Goal: Information Seeking & Learning: Learn about a topic

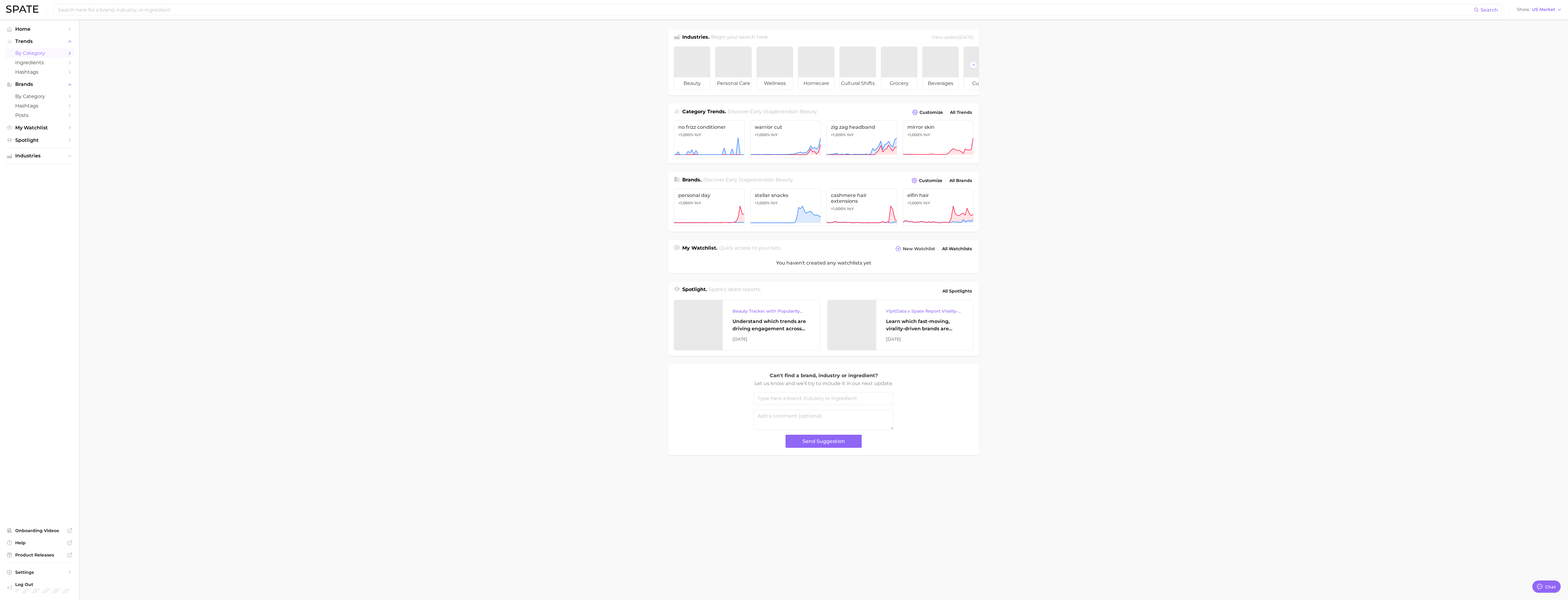
click at [27, 54] on span "by Category" at bounding box center [40, 54] width 49 height 6
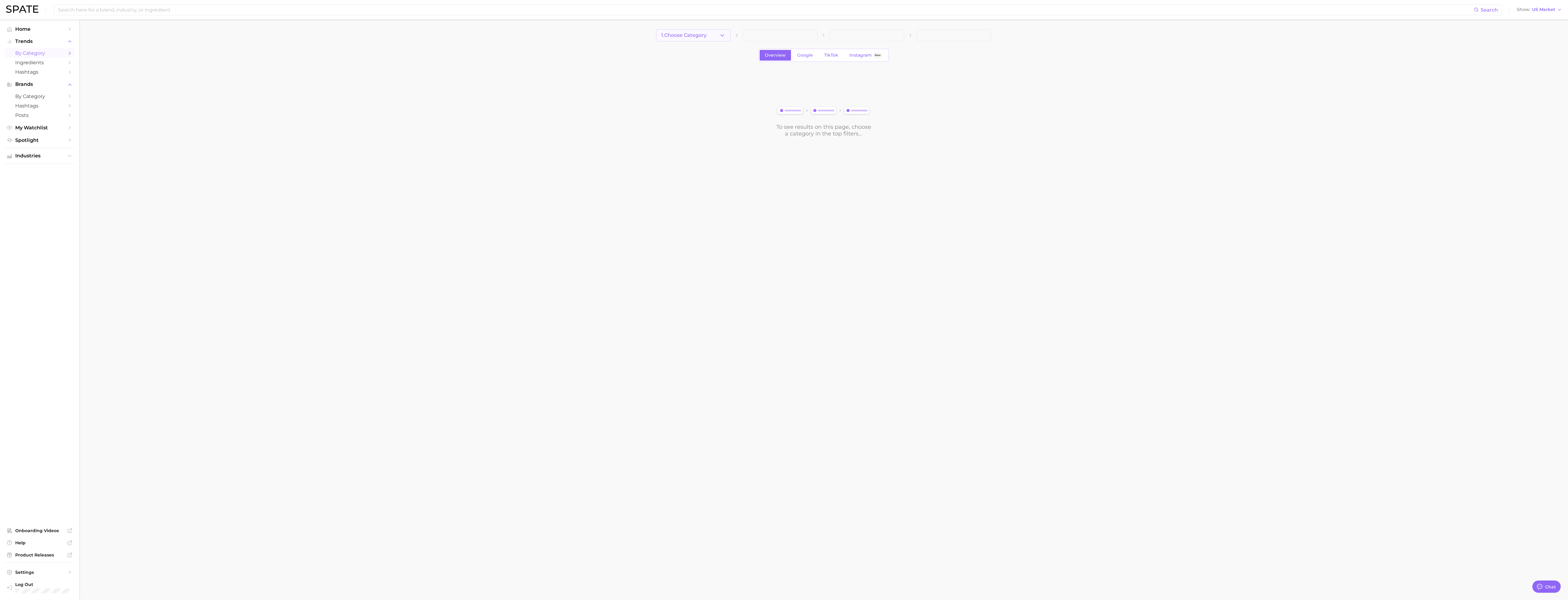
click at [707, 31] on button "1. Choose Category" at bounding box center [693, 35] width 75 height 12
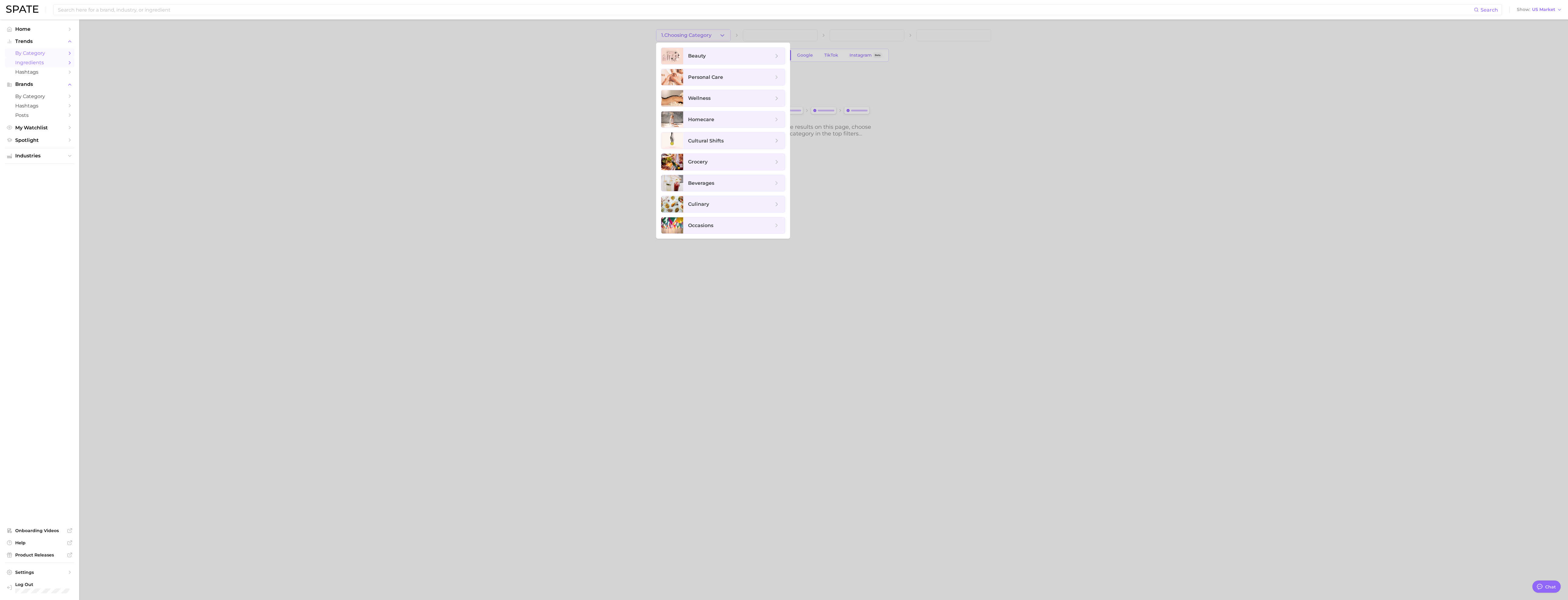
click at [37, 61] on span "Ingredients" at bounding box center [40, 63] width 49 height 6
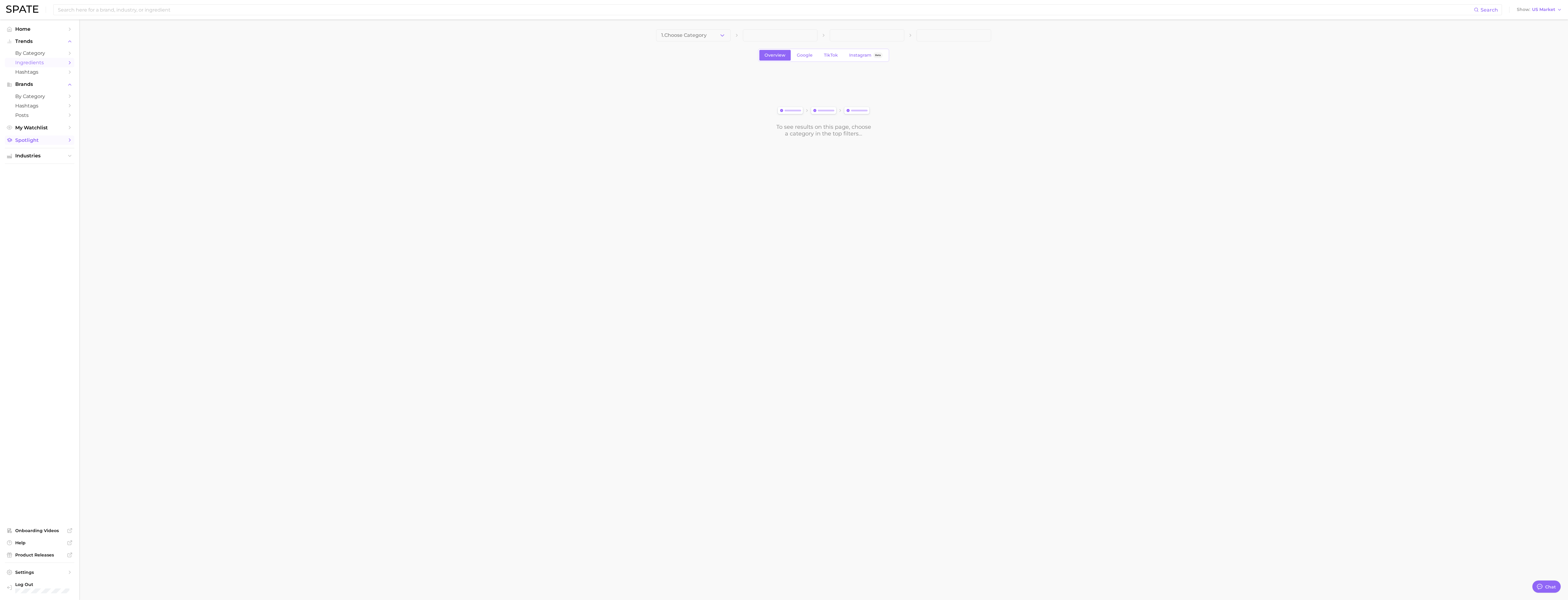
click at [29, 143] on span "Spotlight" at bounding box center [40, 141] width 49 height 6
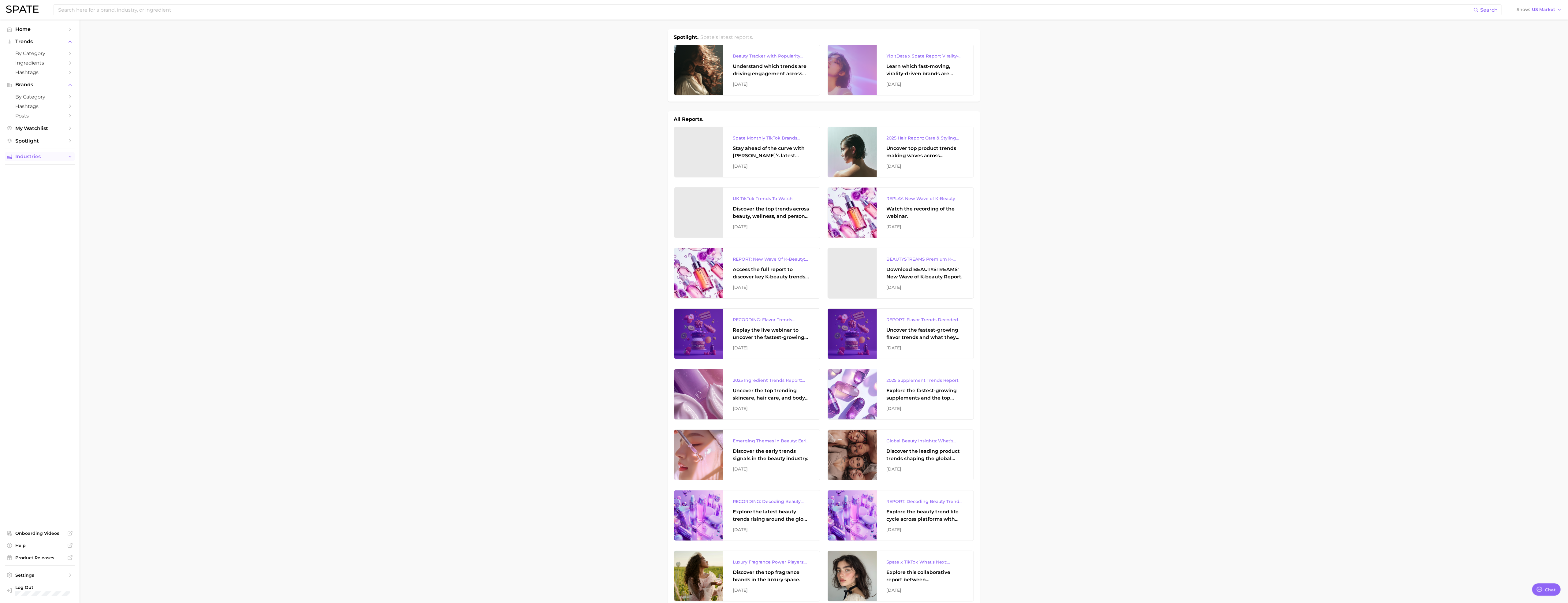
click at [37, 156] on span "Industries" at bounding box center [40, 157] width 49 height 6
click at [32, 214] on link "grocery" at bounding box center [40, 216] width 70 height 10
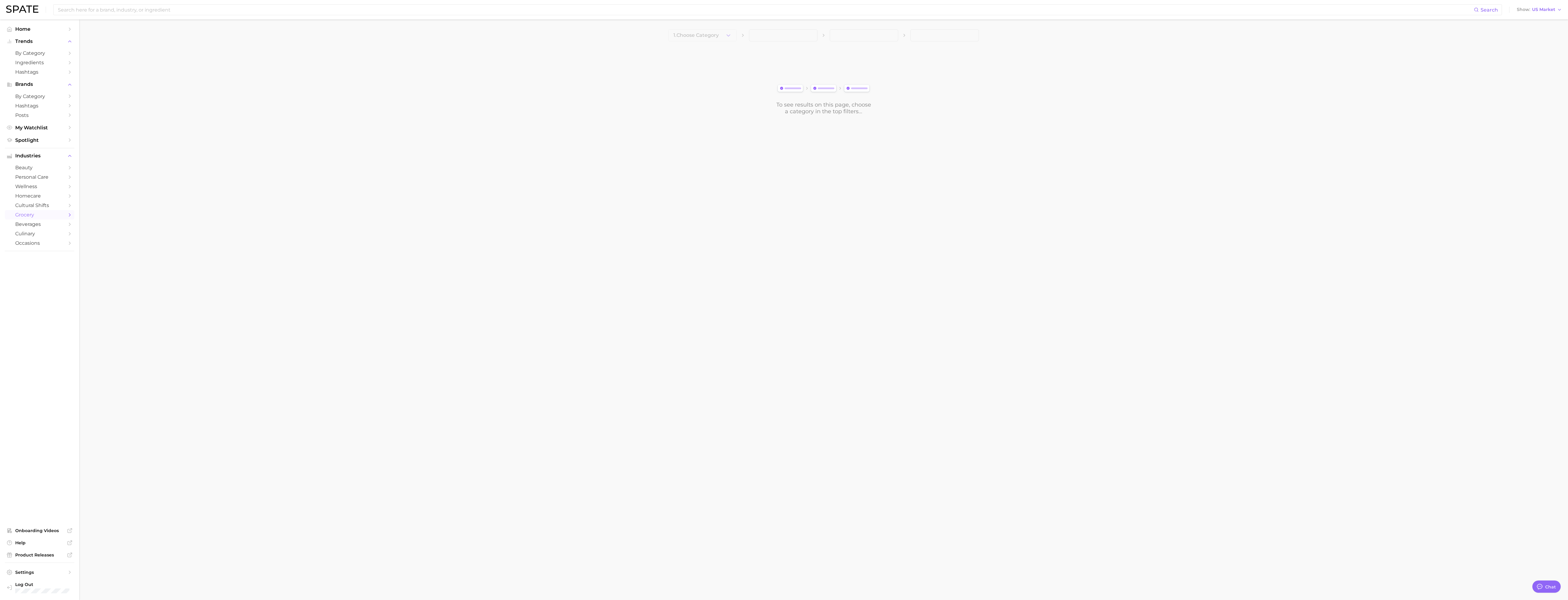
click at [803, 36] on span at bounding box center [783, 35] width 69 height 12
click at [727, 33] on icon "button" at bounding box center [728, 35] width 7 height 7
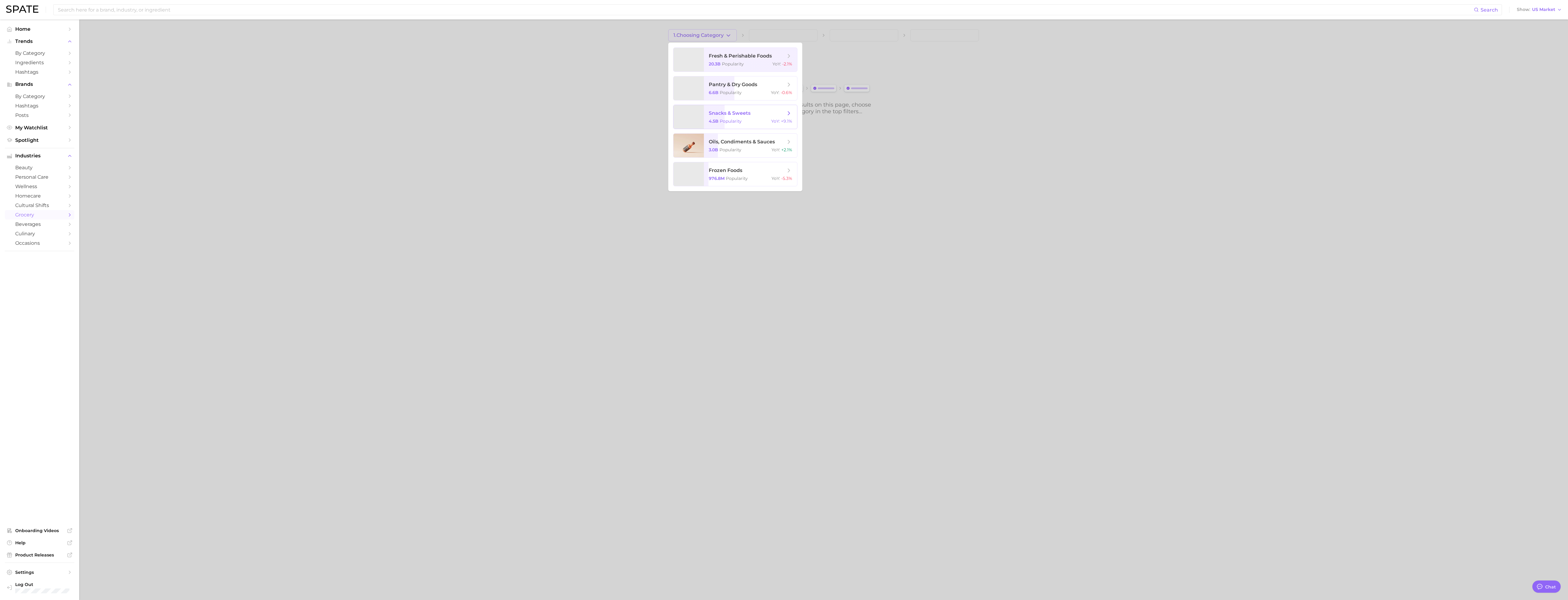
click at [742, 121] on div "4.5b Popularity YoY : +9.1%" at bounding box center [750, 121] width 83 height 5
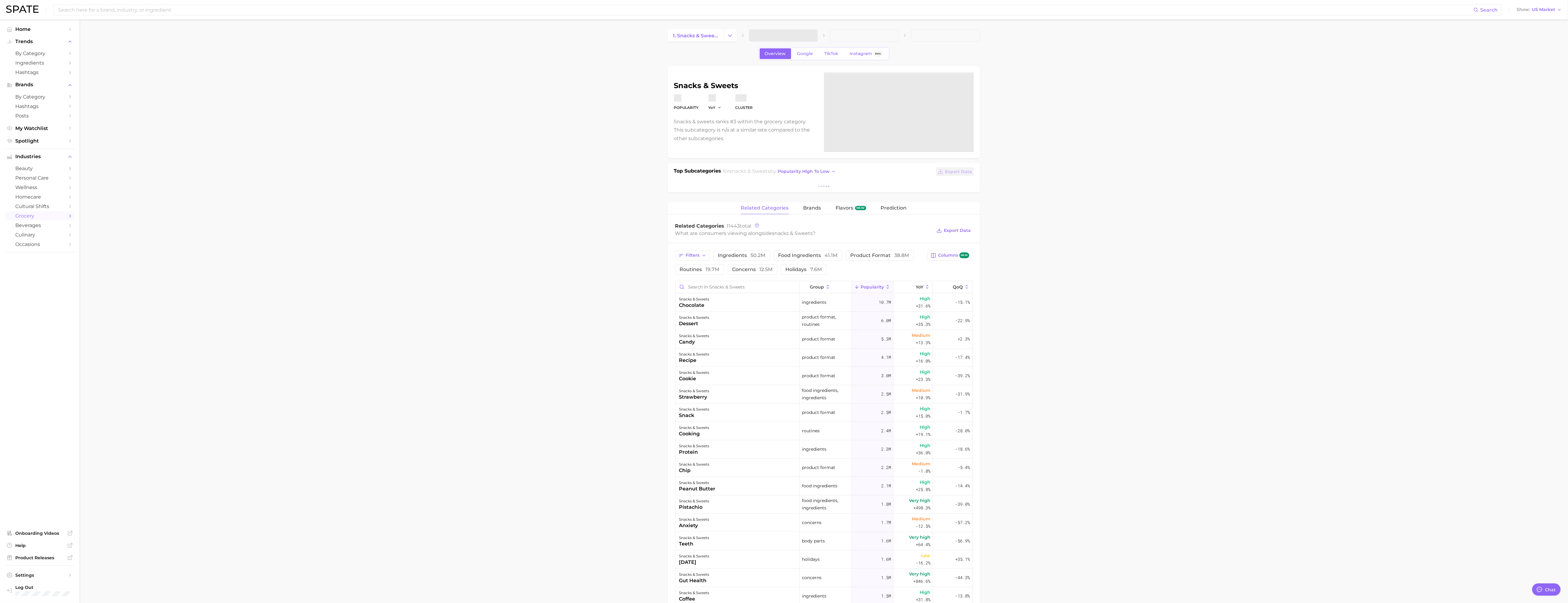
type textarea "x"
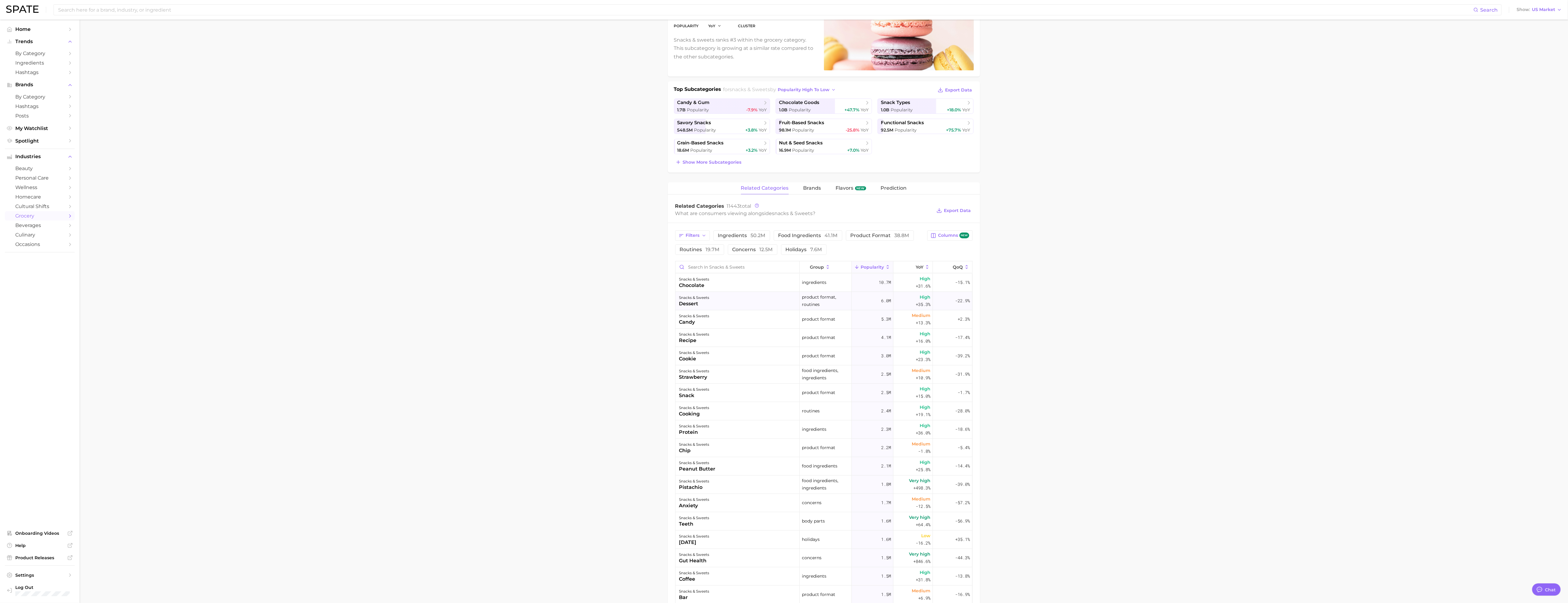
scroll to position [100, 0]
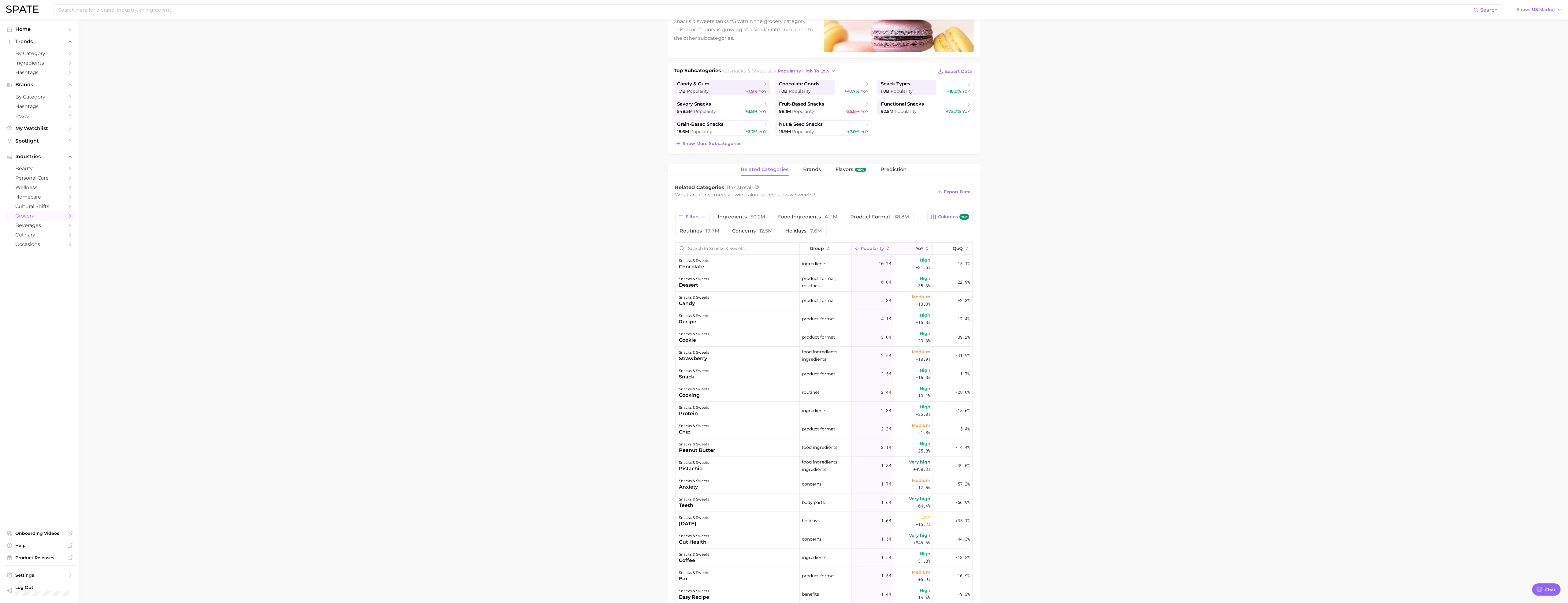
click at [909, 245] on button "YoY" at bounding box center [913, 249] width 40 height 12
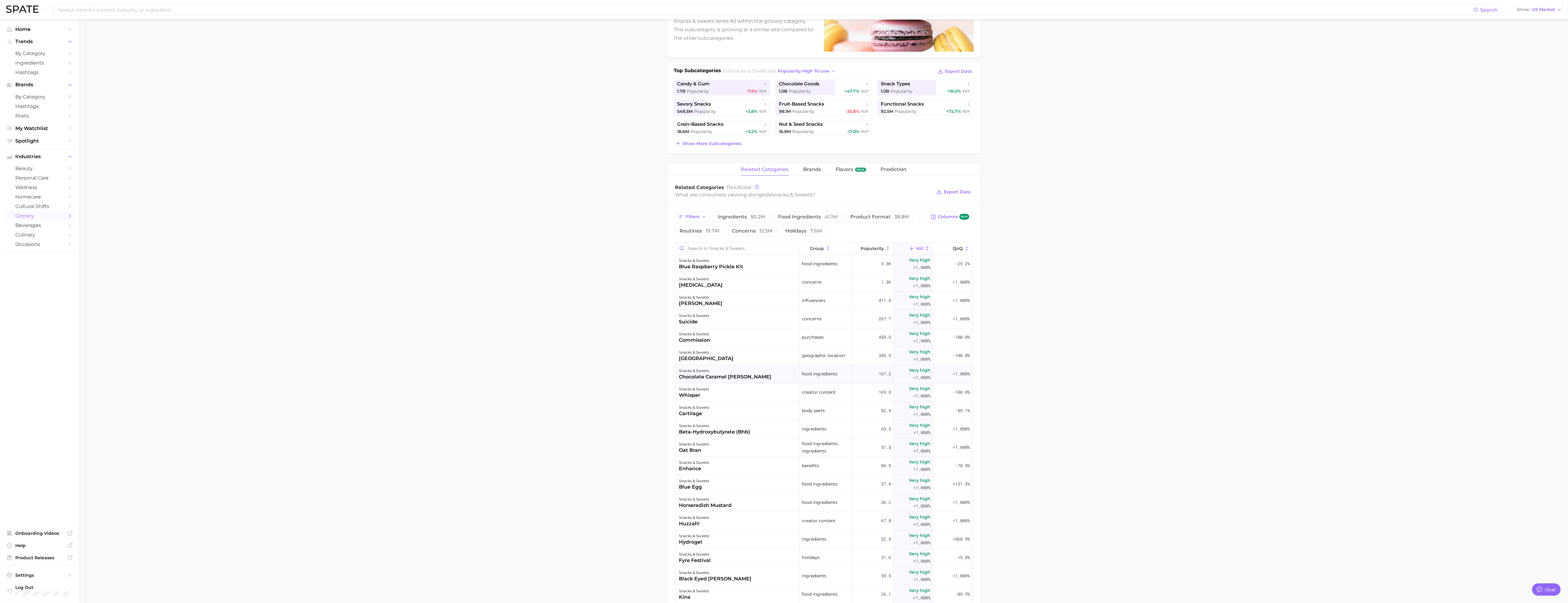
click at [740, 377] on div "chocolate caramel [PERSON_NAME]" at bounding box center [725, 377] width 92 height 7
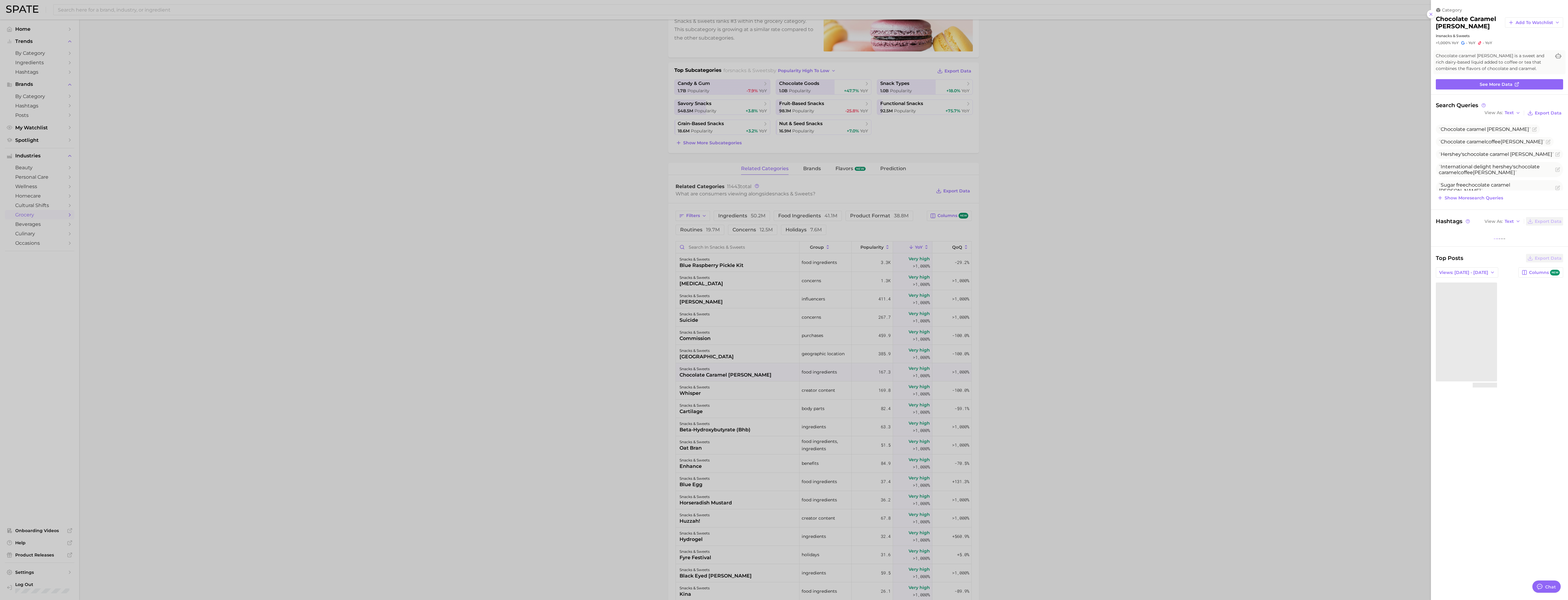
click at [1034, 219] on div at bounding box center [784, 300] width 1568 height 600
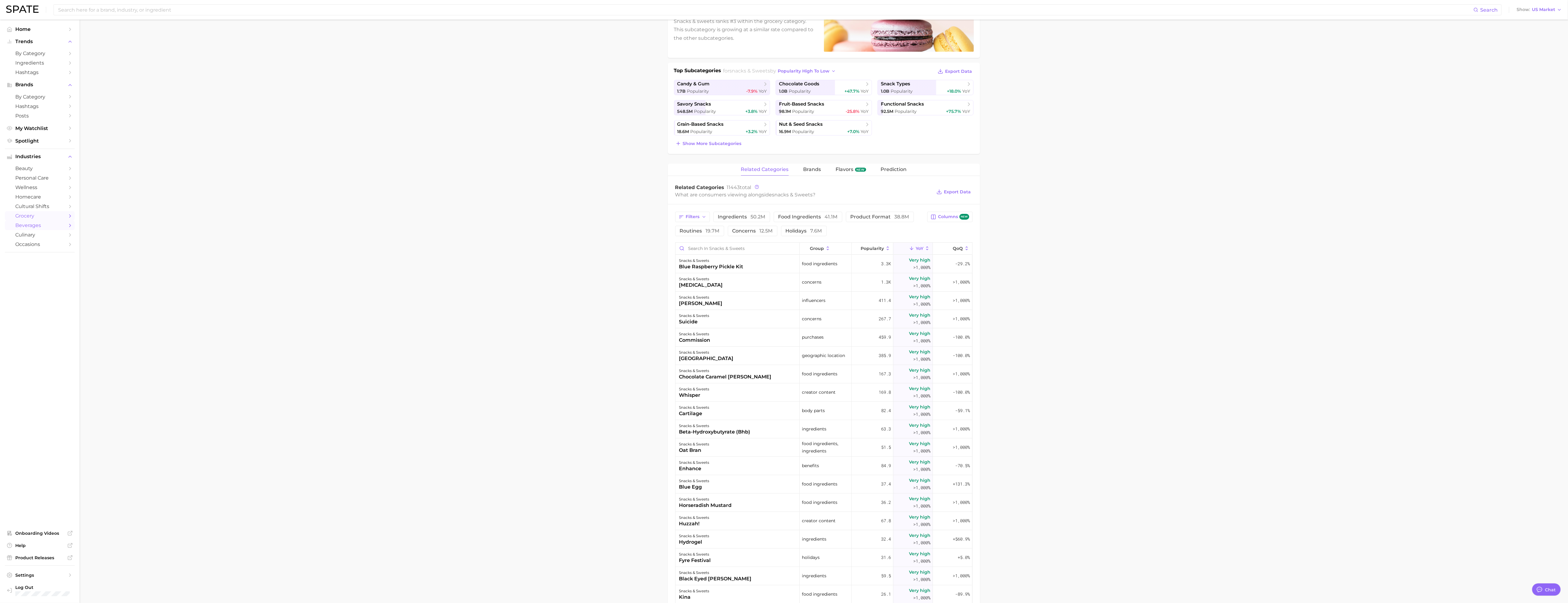
click at [26, 224] on link "beverages" at bounding box center [40, 226] width 70 height 10
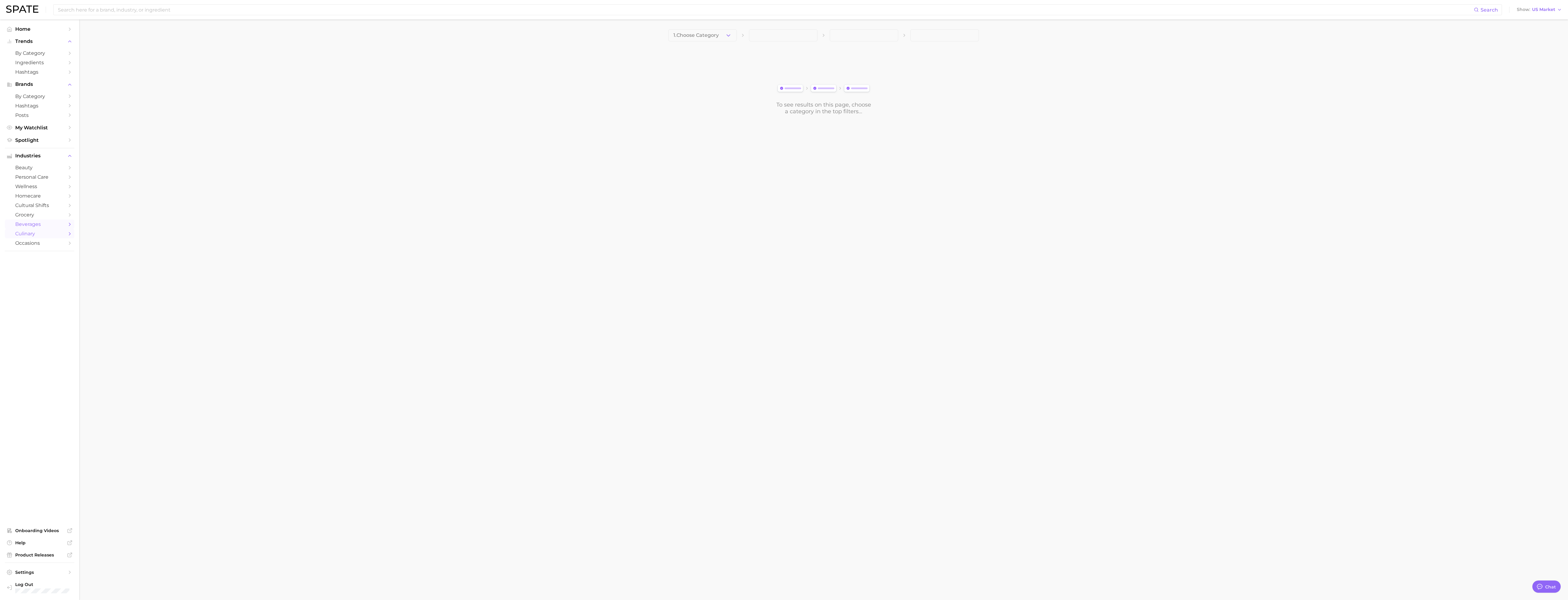
click at [27, 236] on span "culinary" at bounding box center [40, 234] width 49 height 6
